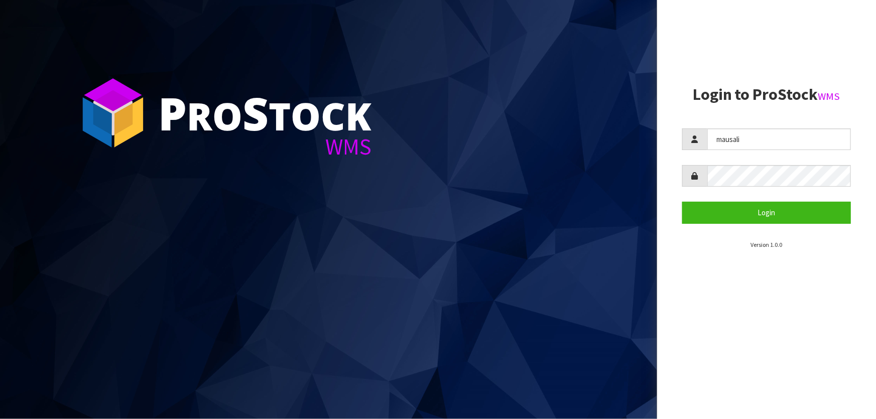
type input "[EMAIL_ADDRESS][DOMAIN_NAME]"
click at [683, 202] on button "Login" at bounding box center [767, 213] width 169 height 22
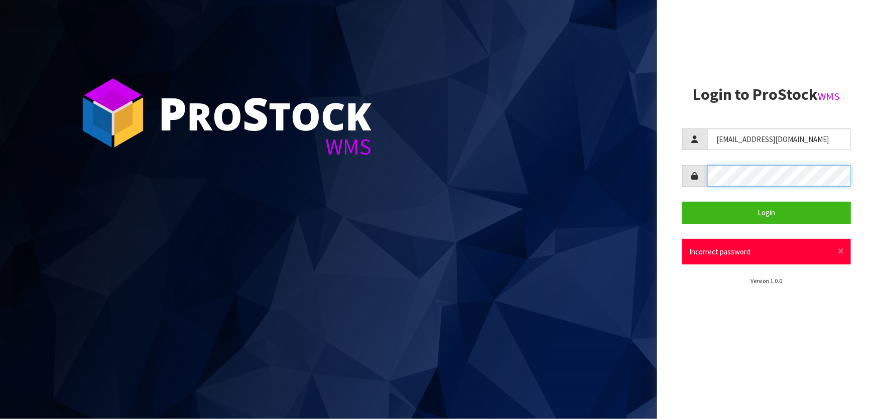
click at [683, 202] on button "Login" at bounding box center [767, 213] width 169 height 22
click at [698, 180] on div at bounding box center [767, 176] width 169 height 22
click at [683, 202] on button "Login" at bounding box center [767, 213] width 169 height 22
